Goal: Task Accomplishment & Management: Manage account settings

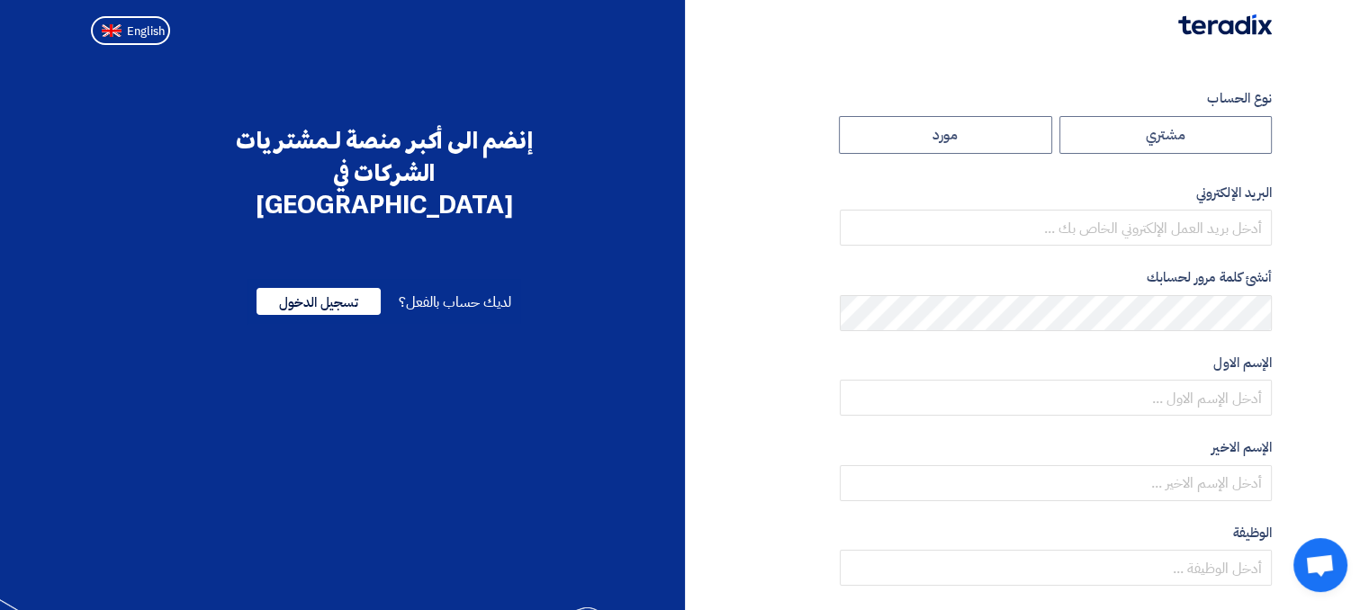
radio input "true"
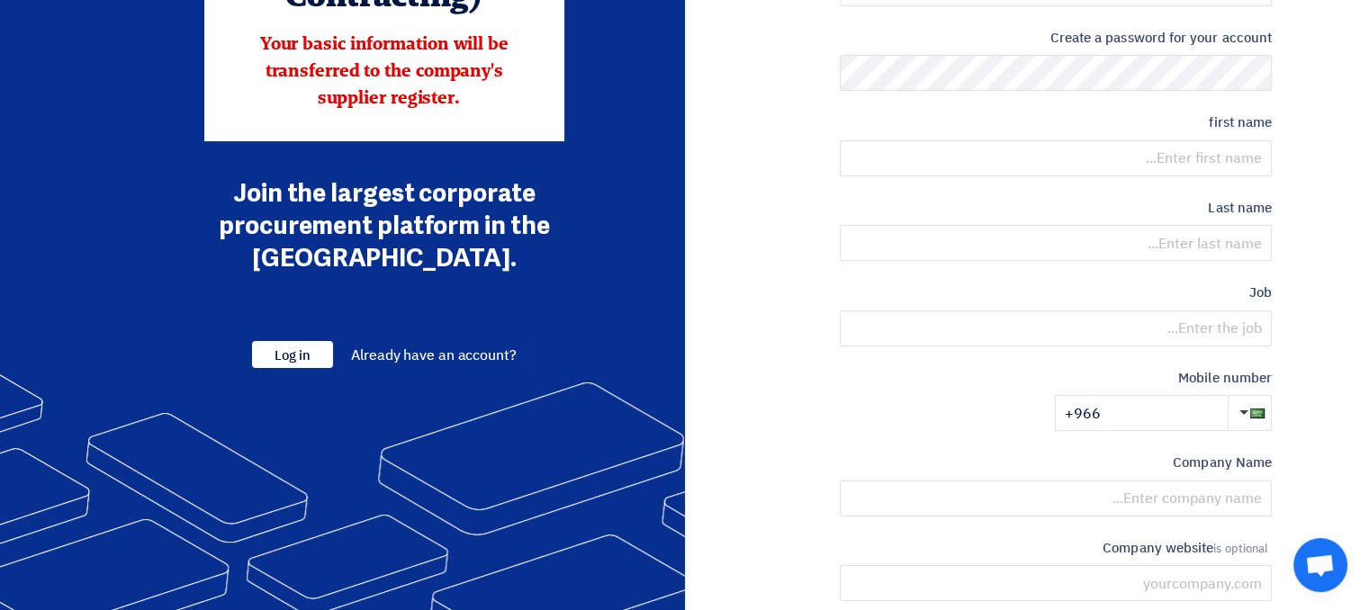
scroll to position [270, 0]
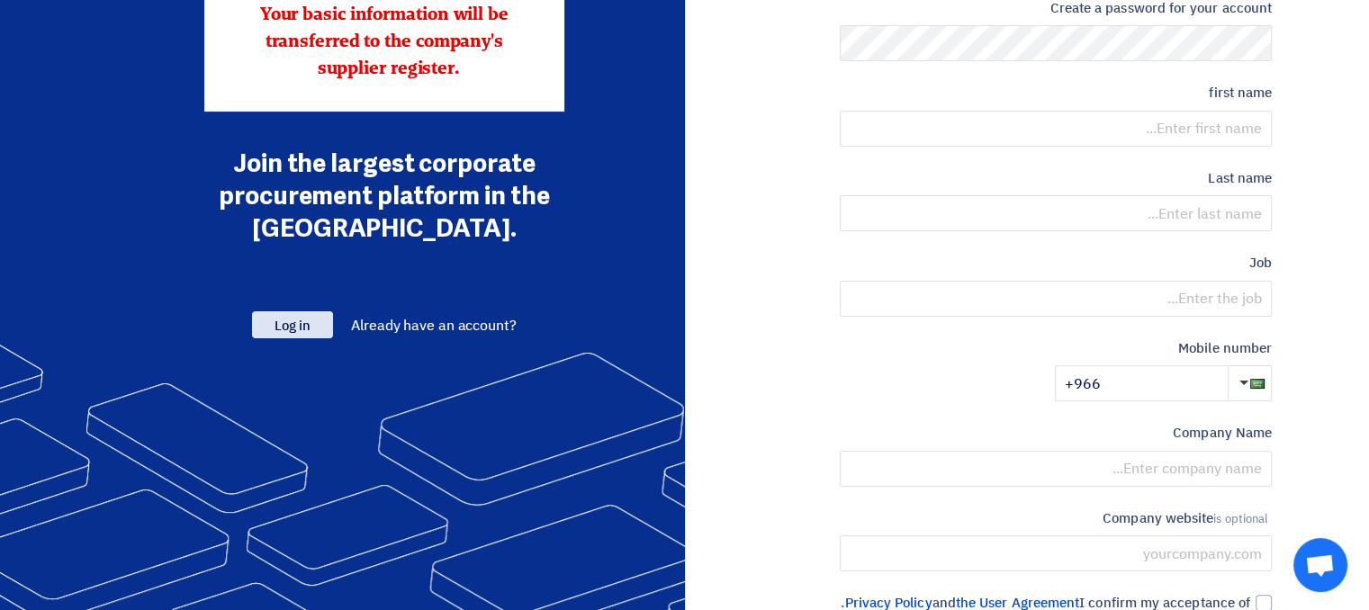
click at [318, 332] on span "Log in" at bounding box center [292, 324] width 81 height 27
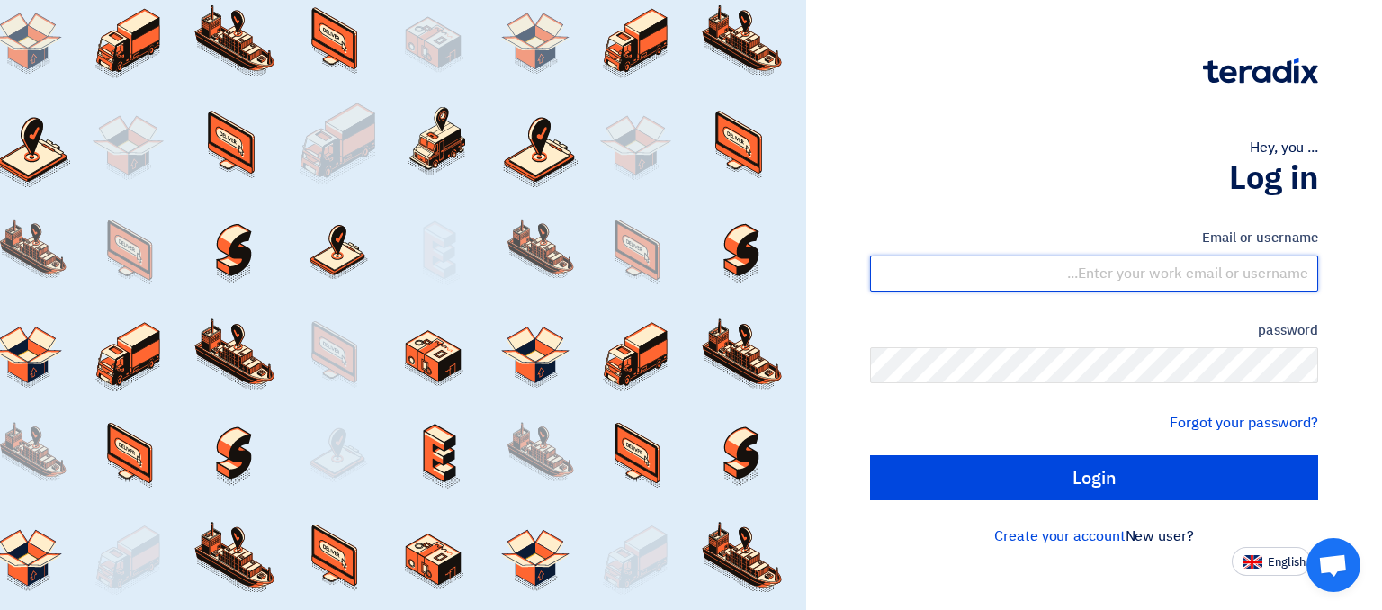
click at [1130, 268] on input "text" at bounding box center [1094, 274] width 448 height 36
type input "[PERSON_NAME][EMAIL_ADDRESS][DOMAIN_NAME]"
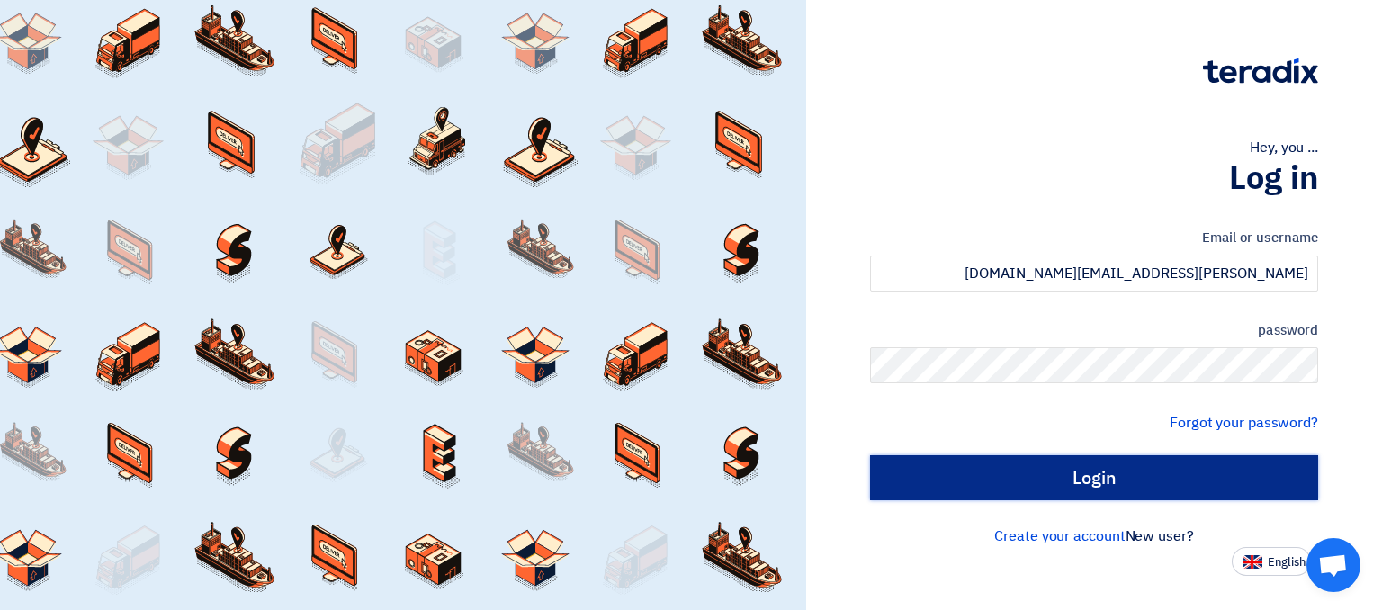
click at [1236, 489] on input "Login" at bounding box center [1094, 477] width 448 height 45
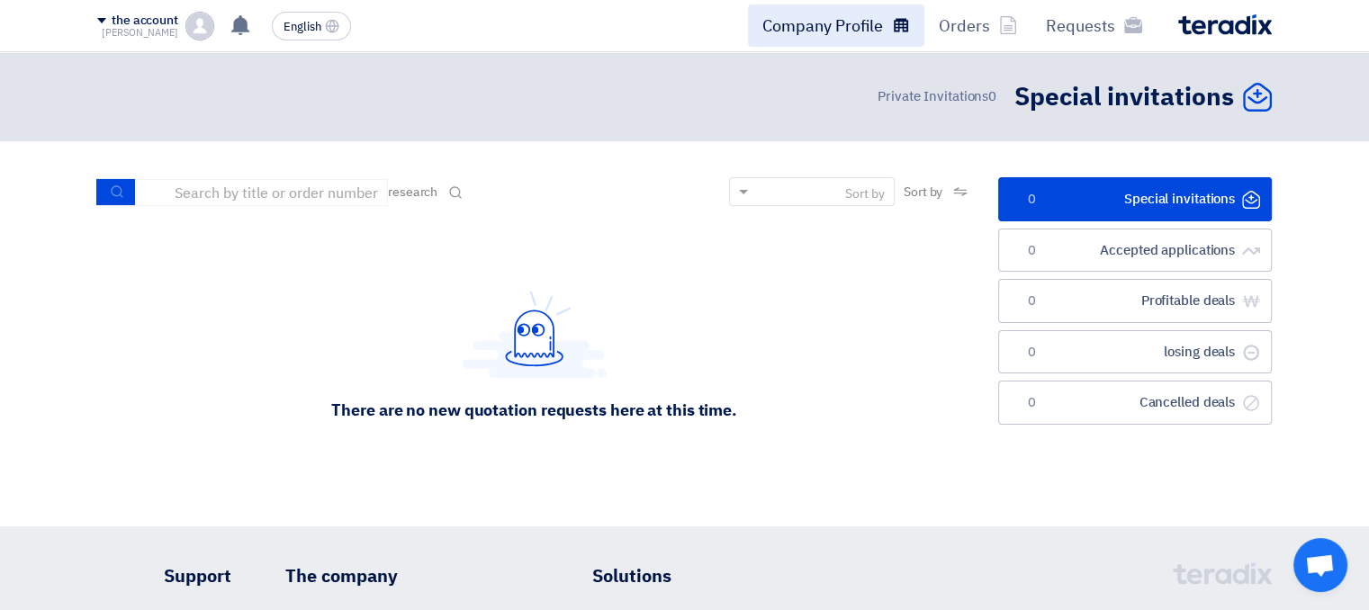
click at [855, 39] on link "Company Profile" at bounding box center [836, 25] width 176 height 42
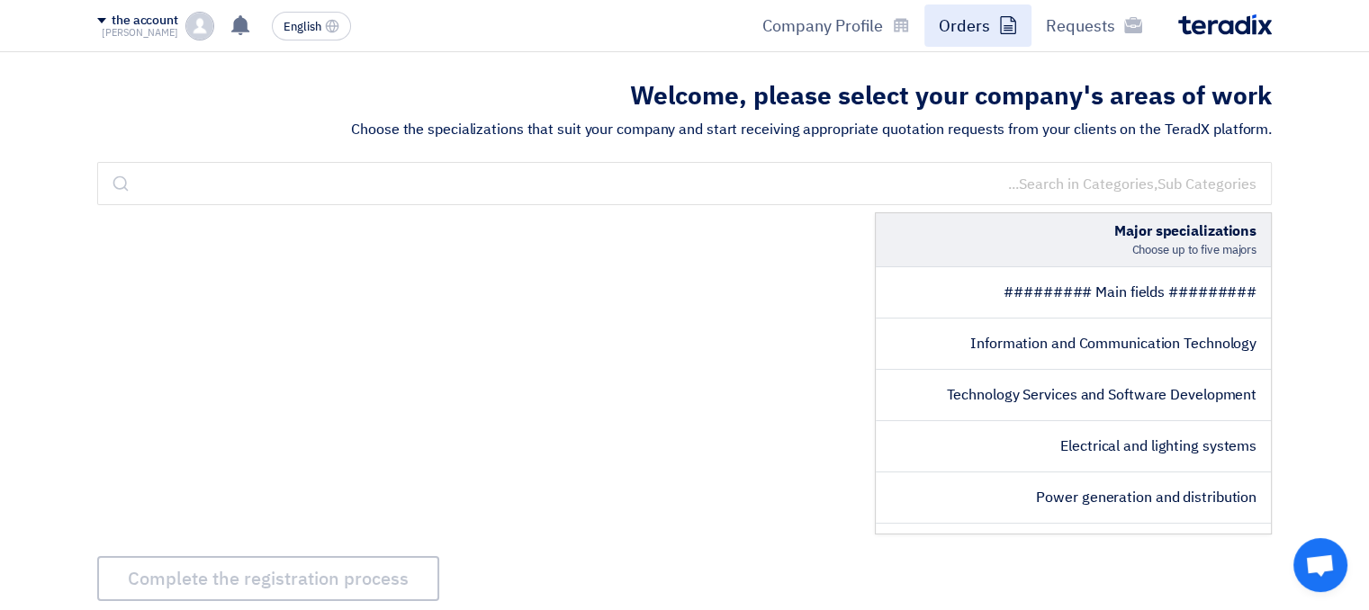
click at [966, 37] on font "Orders" at bounding box center [964, 25] width 51 height 24
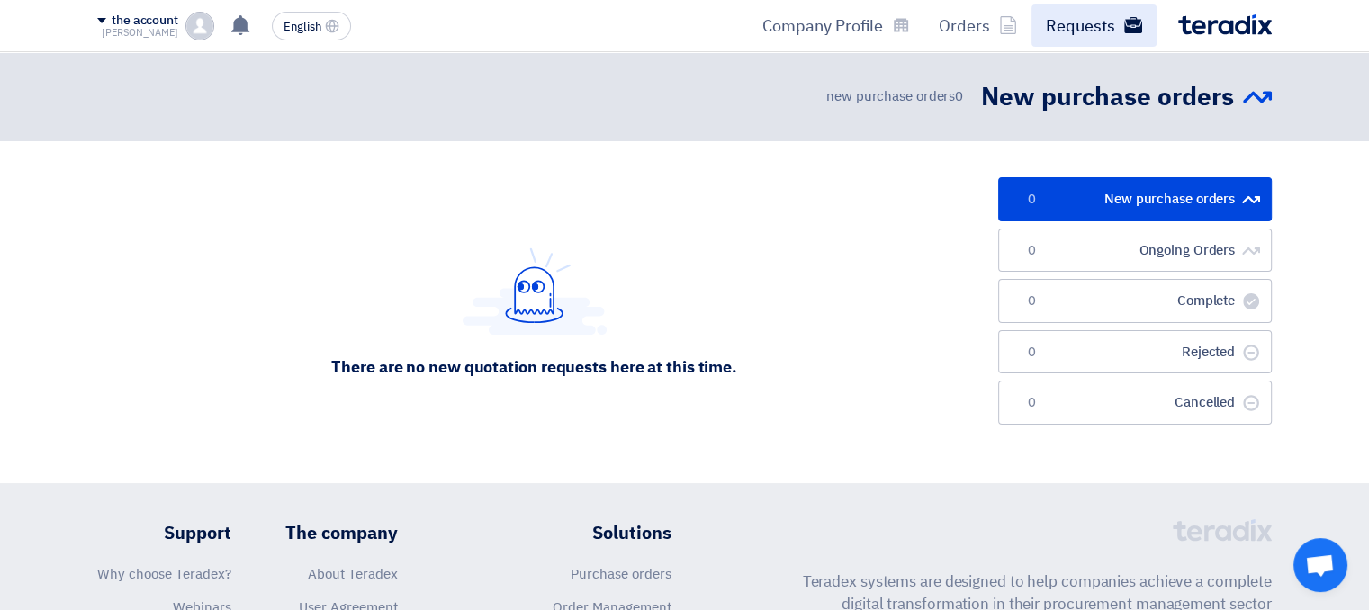
click at [1101, 26] on font "Requests" at bounding box center [1080, 25] width 69 height 24
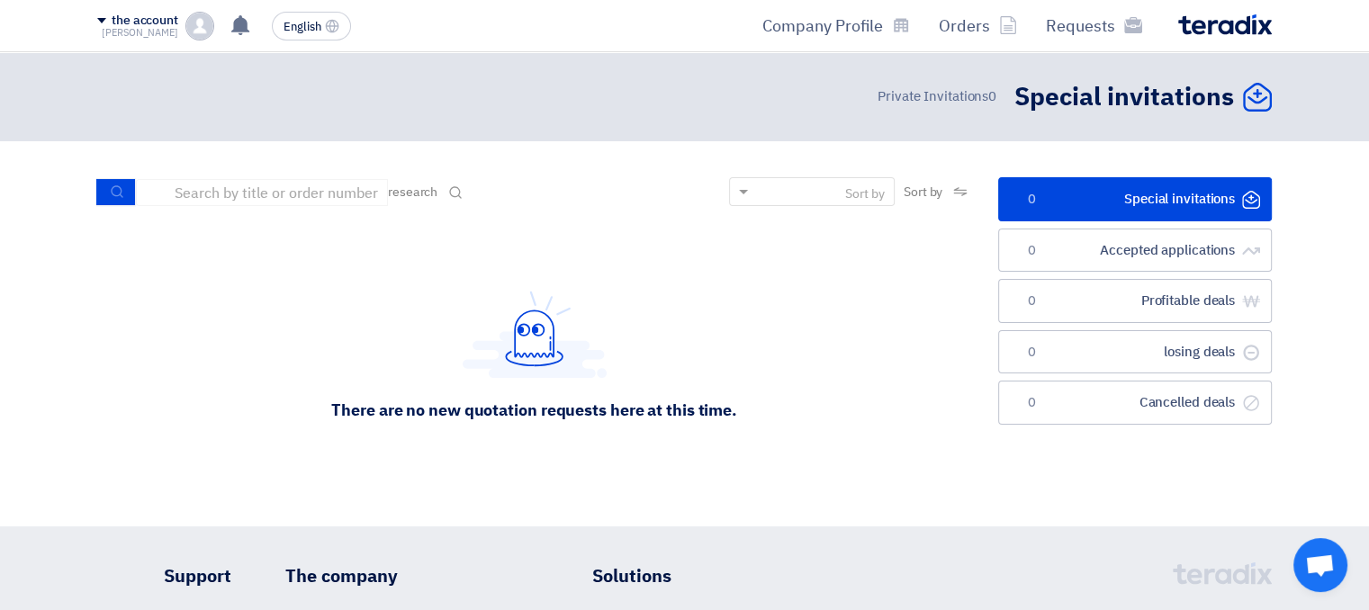
click at [1214, 31] on img at bounding box center [1225, 24] width 94 height 21
click at [303, 16] on button "English EN" at bounding box center [311, 26] width 79 height 29
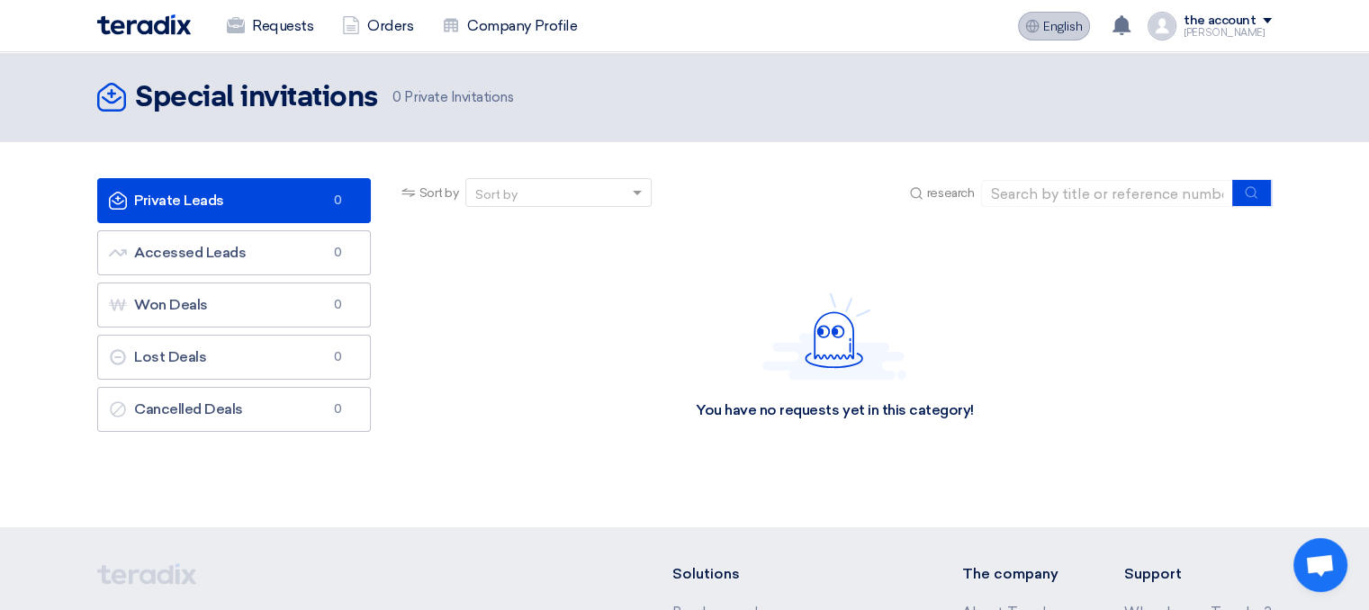
click at [1066, 32] on font "English" at bounding box center [1063, 26] width 40 height 15
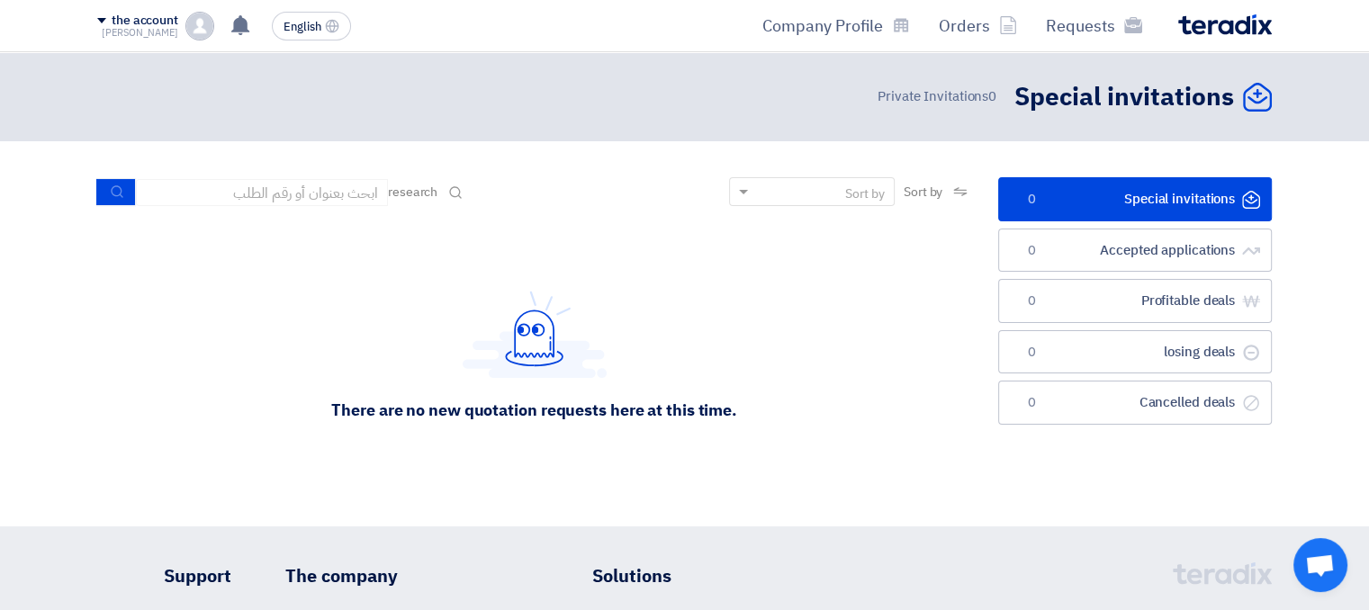
drag, startPoint x: 300, startPoint y: 34, endPoint x: 139, endPoint y: 338, distance: 343.7
click at [139, 336] on div "There are no new quotation requests here at this time." at bounding box center [534, 355] width 874 height 270
drag, startPoint x: 0, startPoint y: 218, endPoint x: 0, endPoint y: 284, distance: 66.6
drag, startPoint x: 0, startPoint y: 284, endPoint x: 515, endPoint y: 447, distance: 539.9
click at [517, 445] on div "There are no new quotation requests here at this time." at bounding box center [534, 355] width 874 height 270
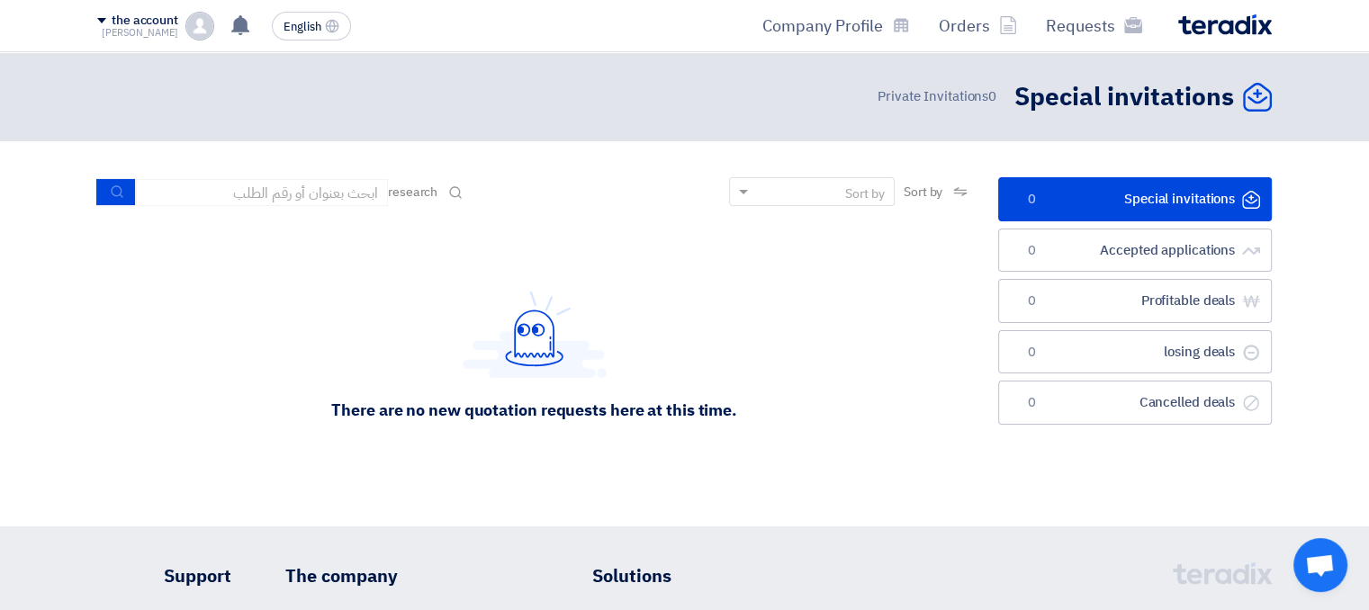
click at [1254, 105] on icon "الدعوات الخاصة" at bounding box center [1257, 97] width 29 height 29
click at [1049, 109] on font "Special invitations" at bounding box center [1124, 97] width 220 height 38
click at [1098, 102] on font "Special invitations" at bounding box center [1124, 97] width 220 height 38
click at [943, 95] on font "Private Invitations" at bounding box center [932, 96] width 111 height 20
click at [1200, 19] on img at bounding box center [1225, 24] width 94 height 21
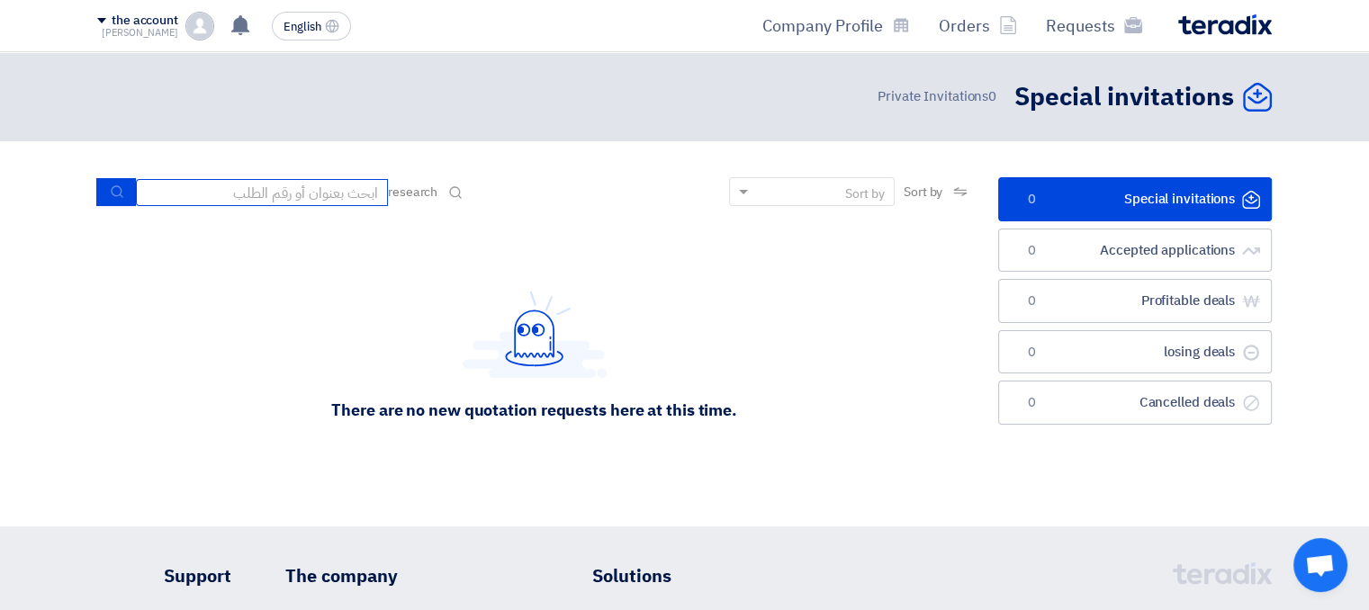
click at [338, 197] on input at bounding box center [262, 192] width 252 height 27
type input "f"
click at [459, 348] on div "There are no new quotation requests here at this time." at bounding box center [534, 356] width 406 height 130
drag, startPoint x: 791, startPoint y: 389, endPoint x: 564, endPoint y: 418, distance: 228.7
click at [783, 390] on div "There are no new quotation requests here at this time." at bounding box center [534, 355] width 874 height 270
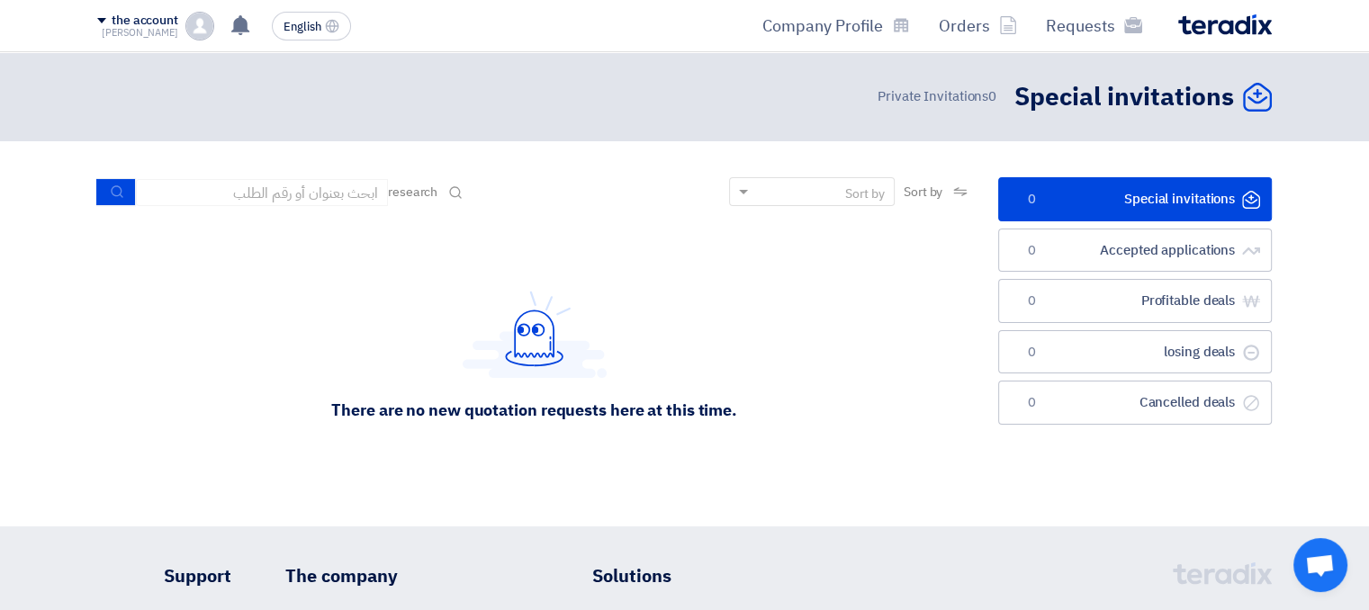
click at [320, 573] on font "The company" at bounding box center [341, 575] width 112 height 27
drag, startPoint x: 205, startPoint y: 574, endPoint x: 322, endPoint y: 575, distance: 117.0
click at [220, 574] on font "Support" at bounding box center [197, 575] width 67 height 27
click at [655, 580] on font "Solutions" at bounding box center [631, 575] width 79 height 27
click at [364, 563] on font "The company" at bounding box center [341, 575] width 112 height 27
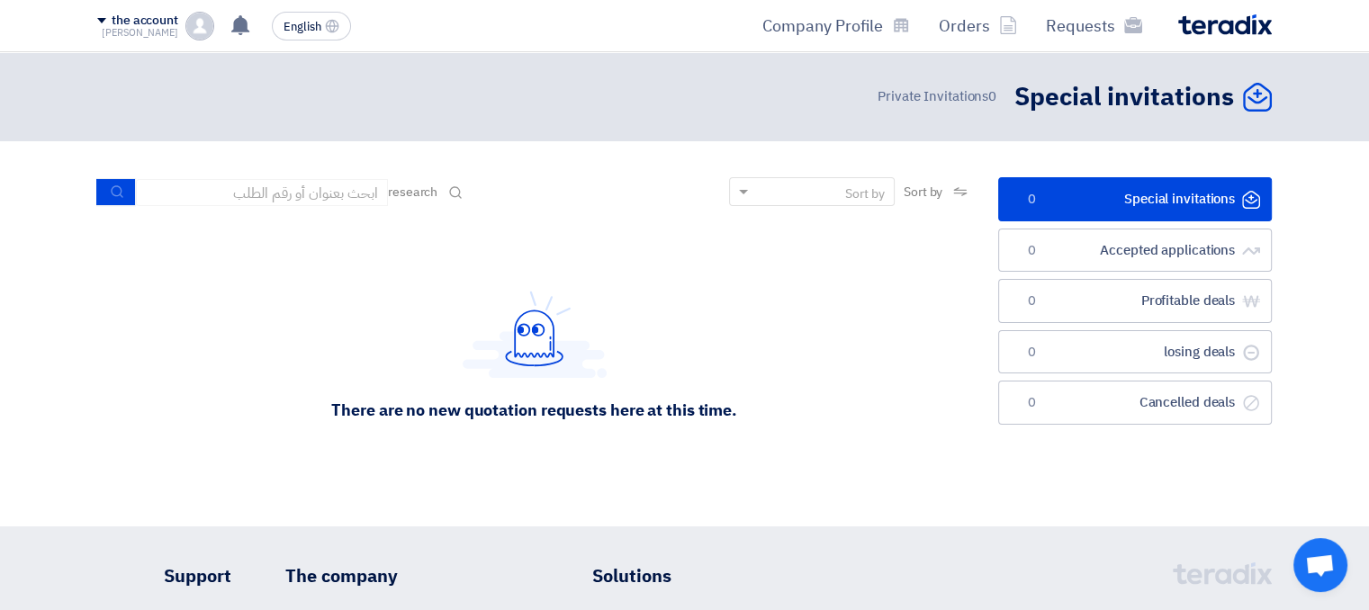
drag, startPoint x: 337, startPoint y: 440, endPoint x: 190, endPoint y: 355, distance: 170.1
click at [324, 443] on div "There are no new quotation requests here at this time." at bounding box center [534, 355] width 874 height 270
